Goal: Task Accomplishment & Management: Use online tool/utility

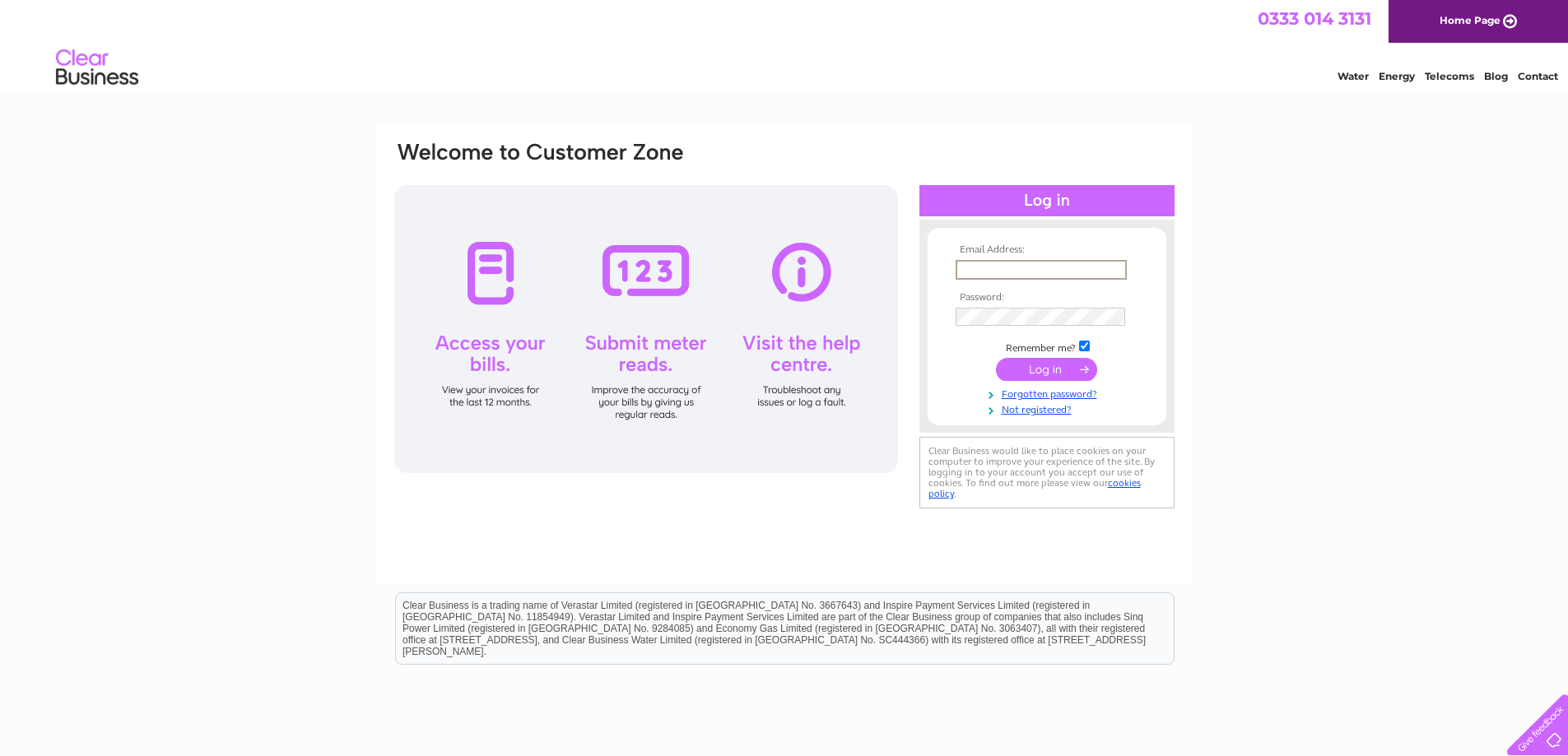
click at [1056, 270] on input "text" at bounding box center [1041, 270] width 171 height 20
type input "L"
click at [1020, 312] on tbody "Email Address: [DOMAIN_NAME] Password: Remember me?" at bounding box center [1046, 330] width 191 height 172
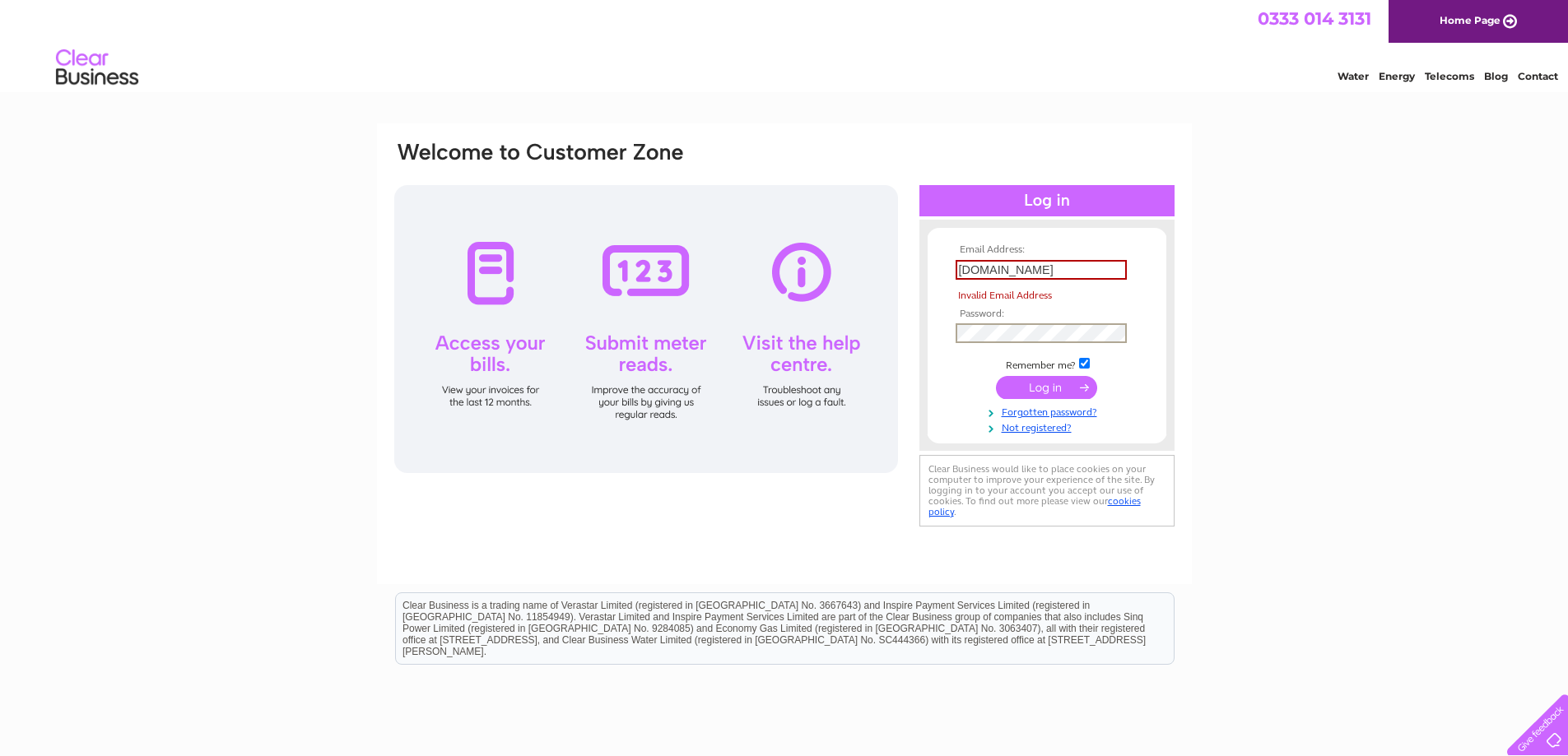
click at [1010, 268] on input "[DOMAIN_NAME]" at bounding box center [1041, 270] width 171 height 20
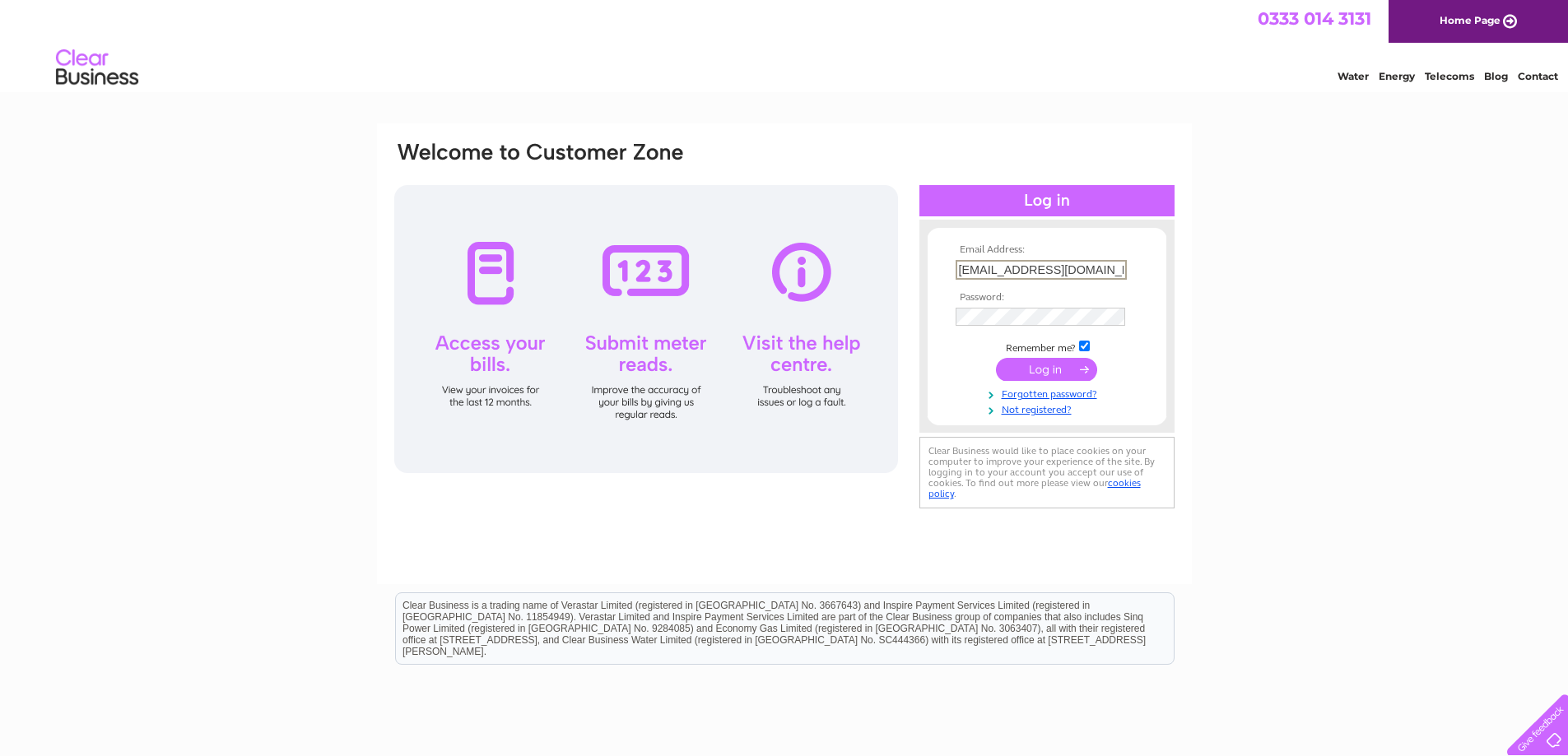
type input "[EMAIL_ADDRESS][DOMAIN_NAME]"
click at [1061, 368] on input "submit" at bounding box center [1046, 368] width 101 height 23
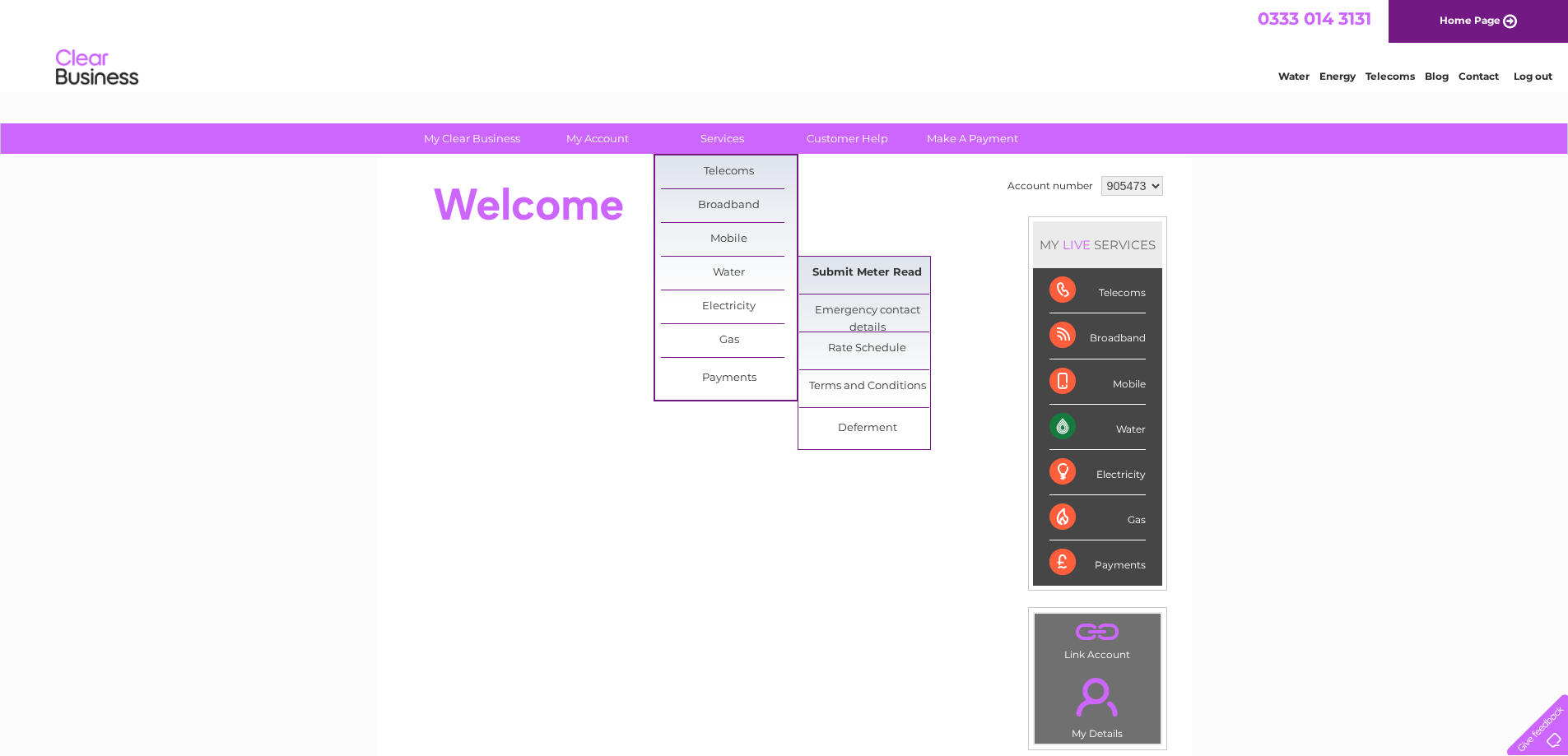
click at [840, 275] on link "Submit Meter Read" at bounding box center [867, 273] width 136 height 33
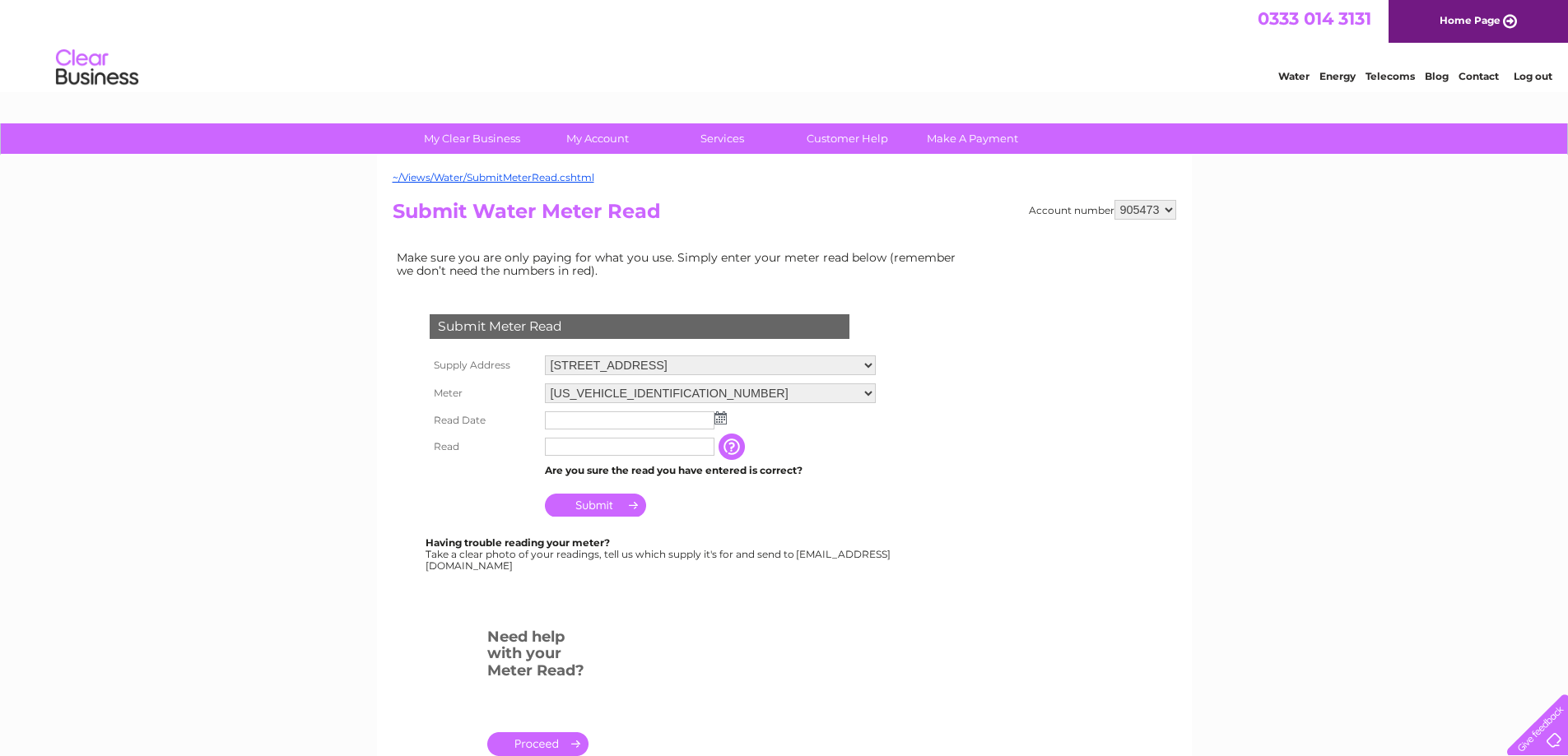
click at [719, 419] on img at bounding box center [721, 418] width 13 height 13
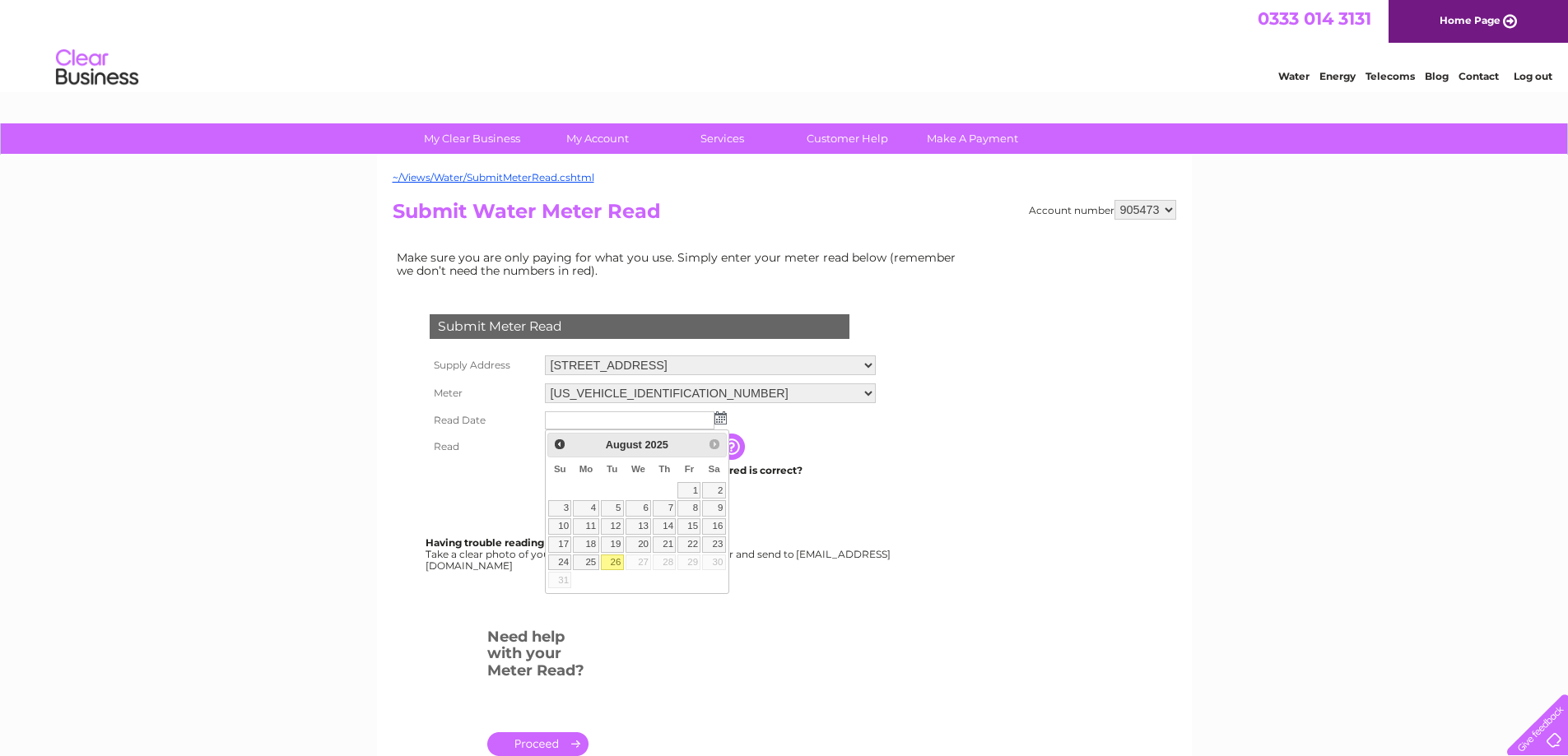
click at [609, 563] on link "26" at bounding box center [612, 563] width 23 height 16
type input "2025/08/26"
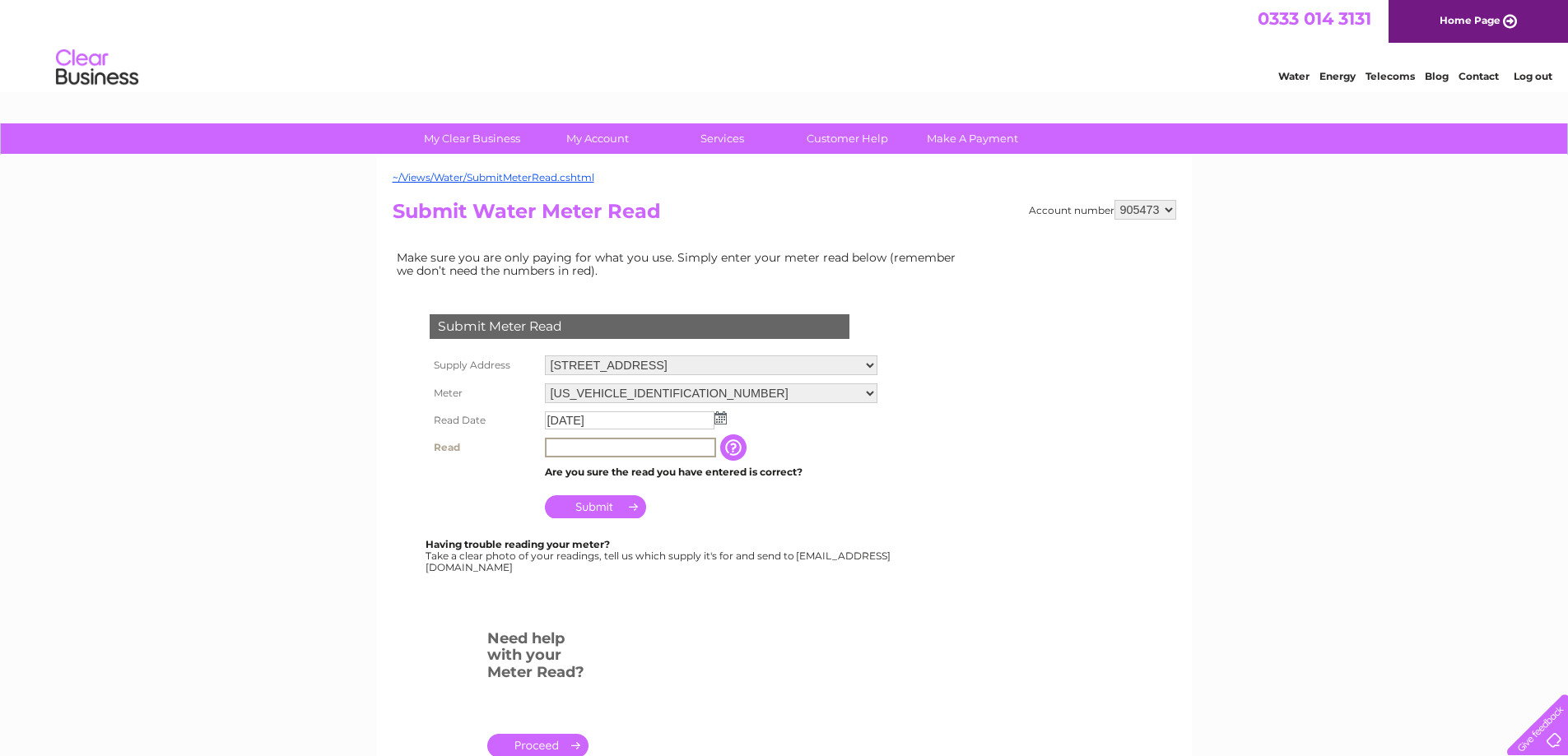
click at [587, 445] on input "text" at bounding box center [630, 448] width 171 height 20
type input "00122"
click at [618, 508] on input "Submit" at bounding box center [595, 506] width 101 height 23
